Goal: Task Accomplishment & Management: Manage account settings

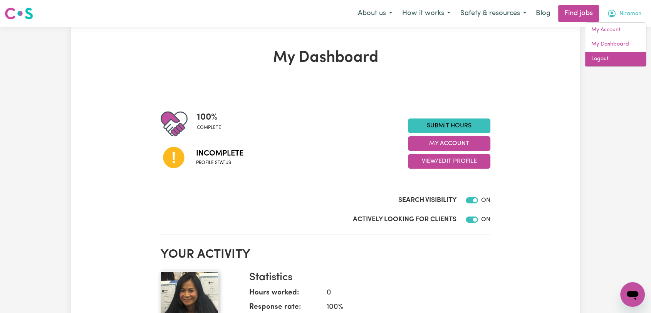
click at [605, 62] on link "Logout" at bounding box center [616, 59] width 61 height 15
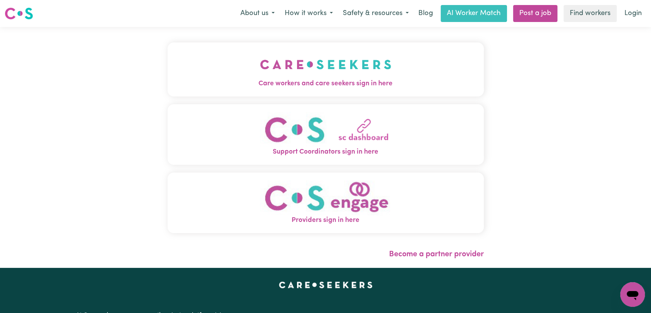
click at [298, 81] on span "Care workers and care seekers sign in here" at bounding box center [326, 84] width 316 height 10
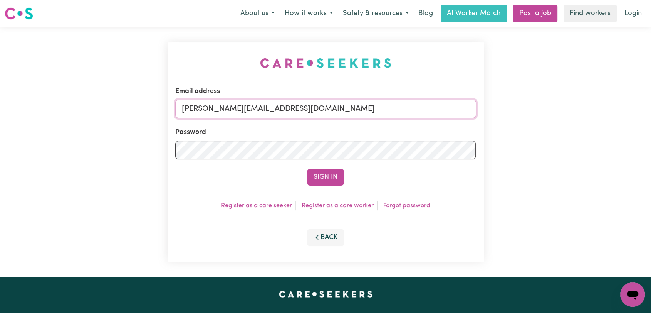
click at [316, 109] on input "toni@careseekers.com.au" at bounding box center [325, 108] width 301 height 19
type input "onboardingcs@careseekers.com.au"
click at [322, 173] on button "Sign In" at bounding box center [325, 176] width 37 height 17
